Goal: Transaction & Acquisition: Book appointment/travel/reservation

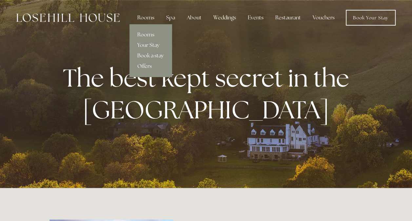
click at [148, 18] on div "Rooms" at bounding box center [146, 17] width 28 height 13
click at [145, 31] on link "Rooms" at bounding box center [150, 34] width 42 height 10
click at [144, 34] on link "Rooms" at bounding box center [150, 34] width 42 height 10
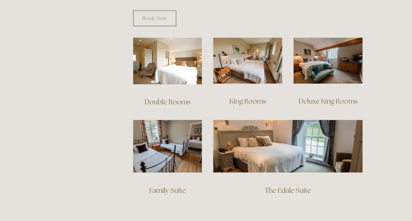
scroll to position [459, 0]
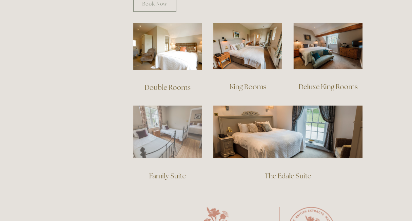
click at [165, 120] on img at bounding box center [167, 131] width 69 height 53
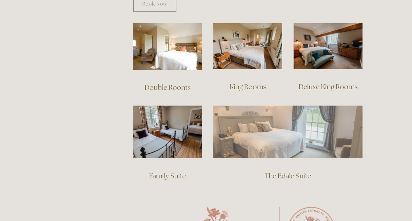
click at [263, 132] on img at bounding box center [287, 131] width 149 height 52
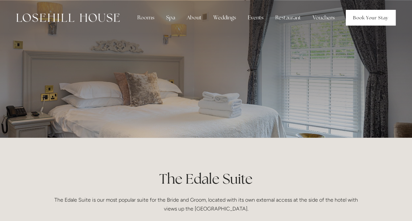
click at [360, 22] on link "Book Your Stay" at bounding box center [371, 18] width 50 height 16
